Goal: Task Accomplishment & Management: Use online tool/utility

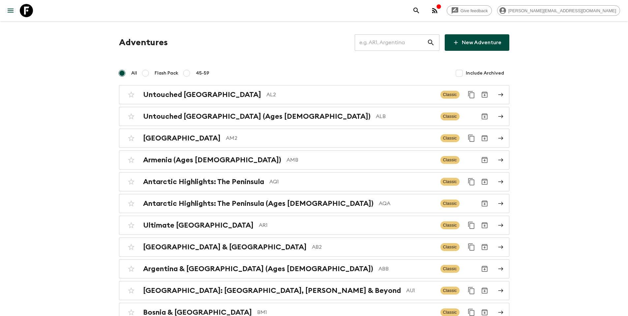
click at [383, 47] on input "text" at bounding box center [391, 42] width 72 height 18
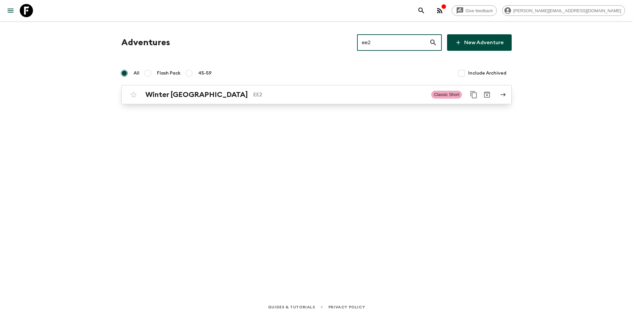
type input "ee2"
click at [270, 94] on p "EE2" at bounding box center [339, 95] width 173 height 8
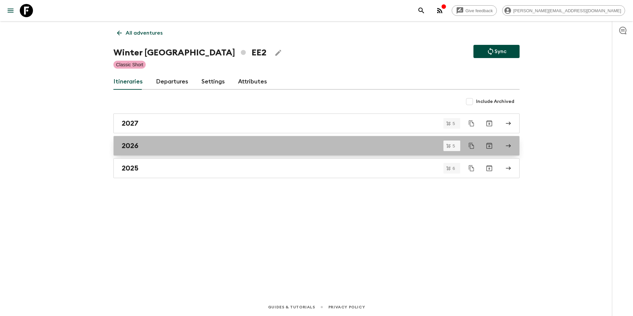
click at [149, 151] on link "2026" at bounding box center [316, 146] width 406 height 20
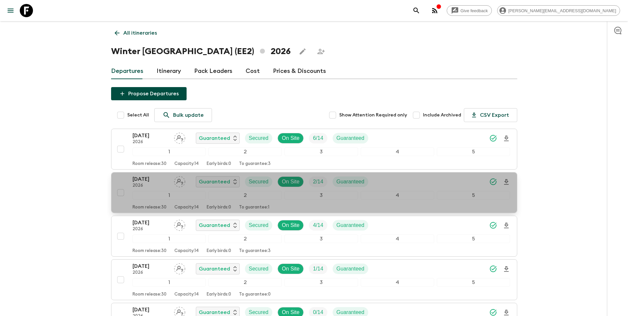
click at [395, 180] on div "[DATE] 2026 Guaranteed Secured On Site 2 / 14 Guaranteed" at bounding box center [321, 181] width 378 height 13
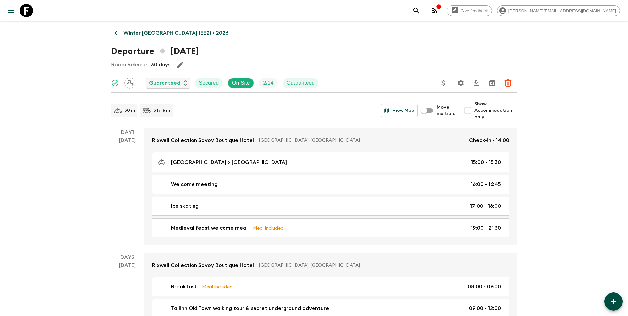
click at [441, 83] on icon "Update Price, Early Bird Discount and Costs" at bounding box center [443, 83] width 8 height 8
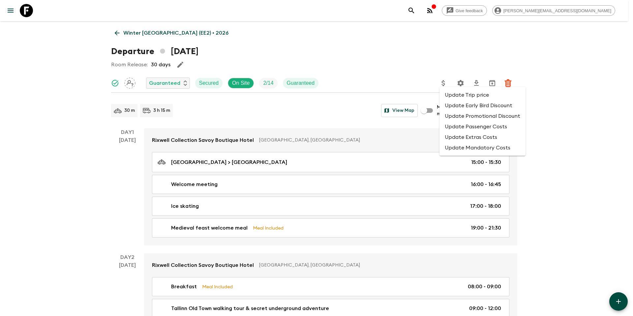
click at [459, 116] on li "Update Promotional Discount" at bounding box center [482, 116] width 86 height 11
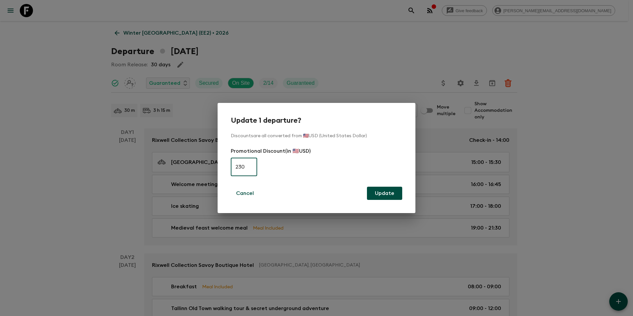
click at [249, 163] on input "230" at bounding box center [244, 166] width 26 height 18
type input "0"
click at [395, 196] on button "Update" at bounding box center [384, 192] width 35 height 13
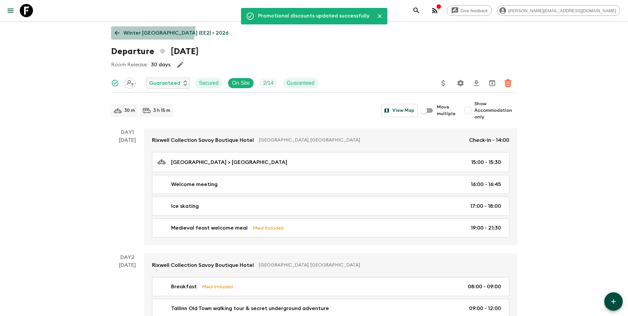
click at [138, 26] on link "Winter [GEOGRAPHIC_DATA] (EE2) • 2026" at bounding box center [171, 32] width 121 height 13
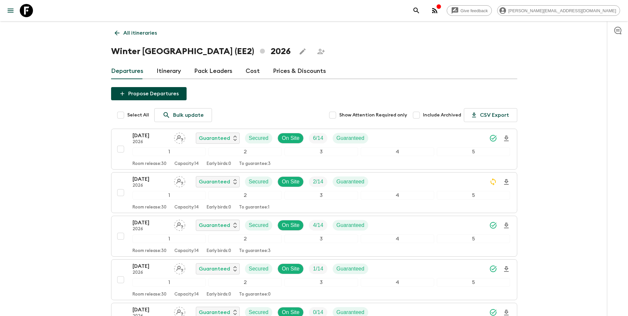
click at [144, 30] on p "All itineraries" at bounding box center [140, 33] width 34 height 8
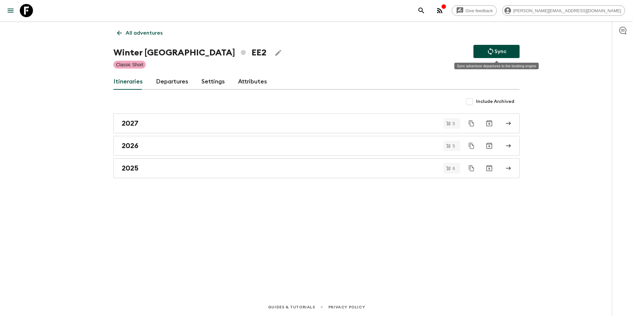
click at [504, 47] on p "Sync" at bounding box center [500, 51] width 12 height 8
